Goal: Transaction & Acquisition: Register for event/course

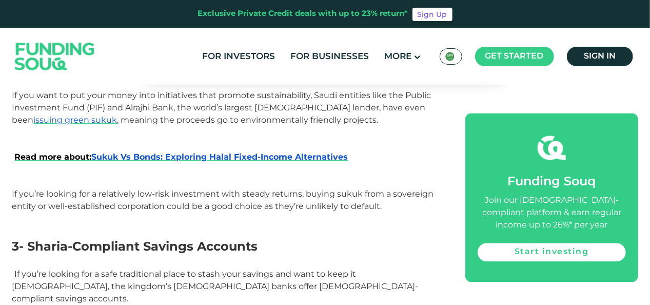
scroll to position [1077, 0]
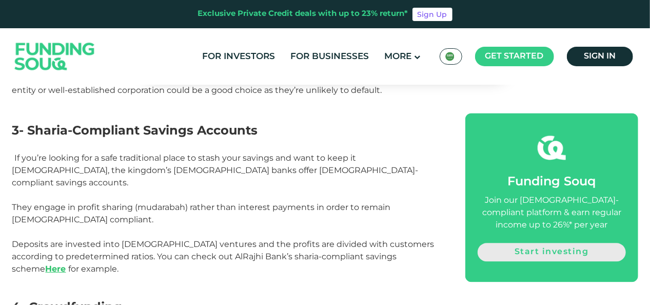
click at [510, 249] on link "Start investing" at bounding box center [551, 251] width 148 height 18
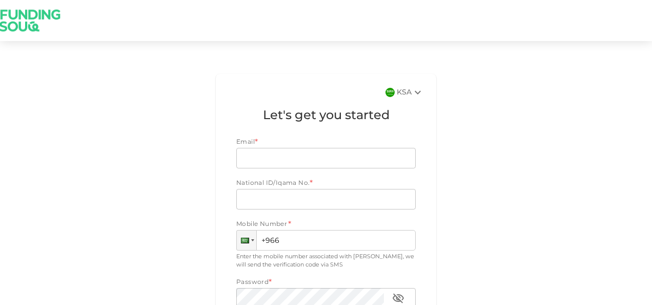
scroll to position [51, 0]
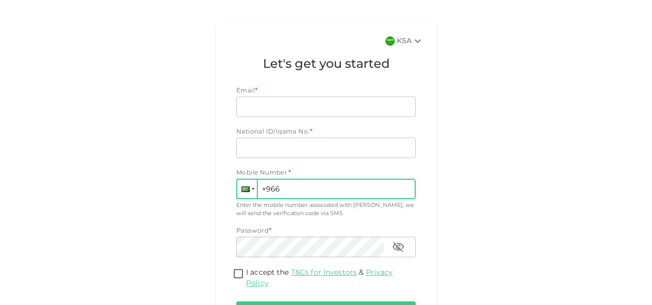
click at [247, 188] on div at bounding box center [246, 188] width 19 height 18
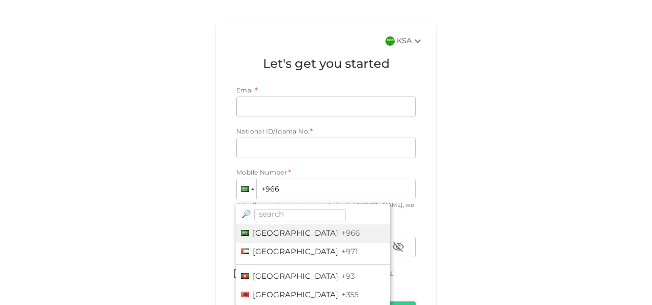
click at [477, 133] on div "KSA Let's get you started Email * Email Email National ID/Iqama No. * National …" at bounding box center [326, 191] width 636 height 346
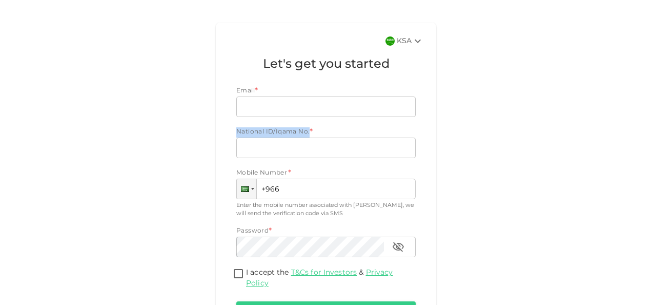
click at [516, 128] on div "KSA Let's get you started Email * Email Email National ID/Iqama No. * National …" at bounding box center [326, 191] width 636 height 346
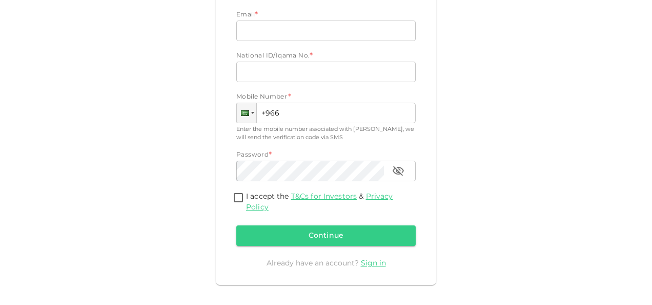
scroll to position [0, 0]
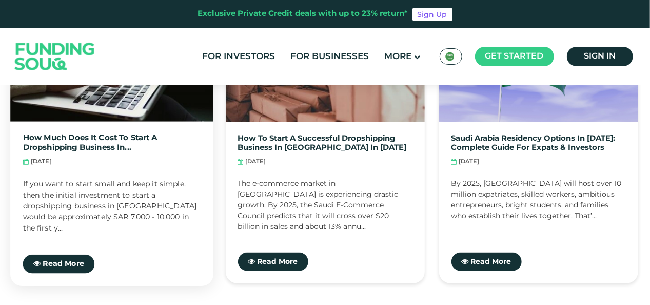
scroll to position [2203, 0]
